Goal: Information Seeking & Learning: Learn about a topic

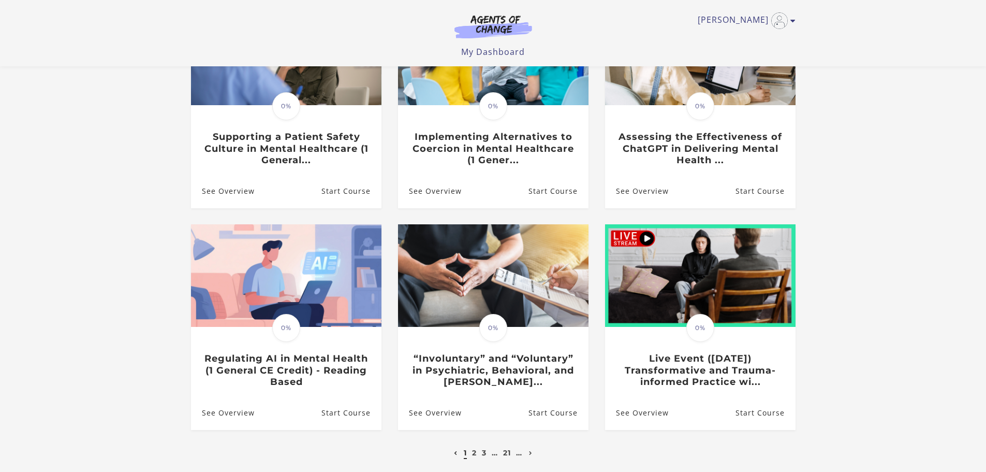
scroll to position [207, 0]
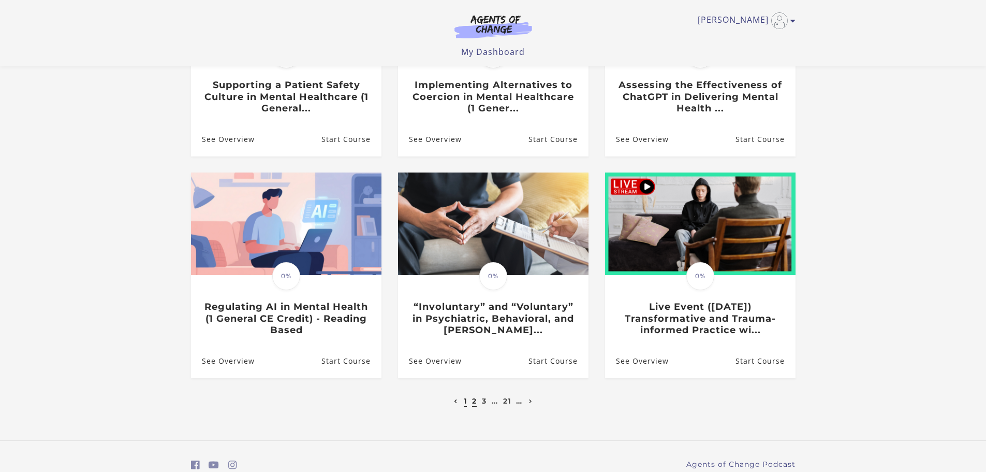
click at [475, 404] on link "2" at bounding box center [474, 400] width 5 height 9
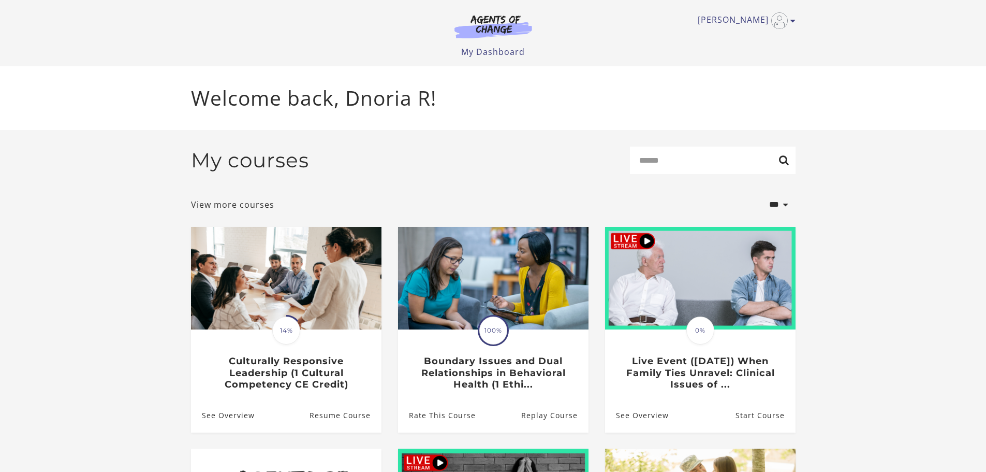
scroll to position [52, 0]
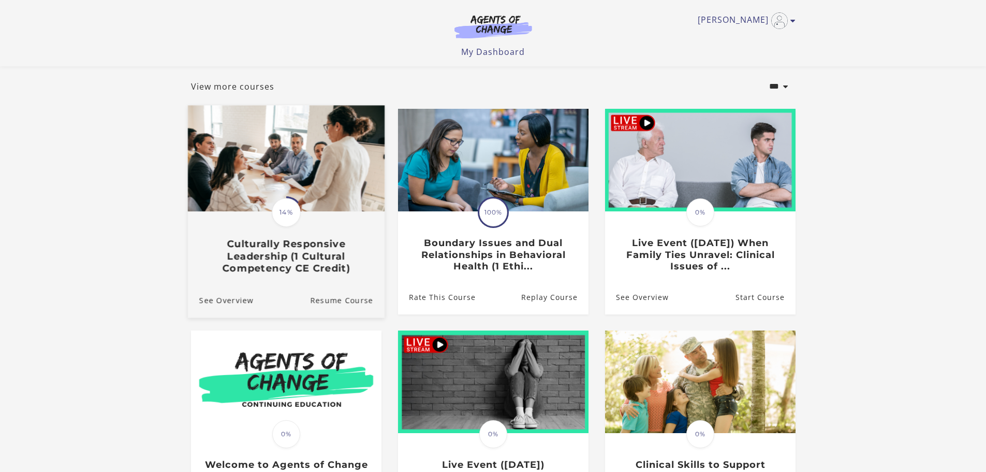
click at [295, 228] on div "Translation missing: en.liquid.partials.dashboard_course_card.progress_descript…" at bounding box center [286, 212] width 32 height 32
